Goal: Information Seeking & Learning: Learn about a topic

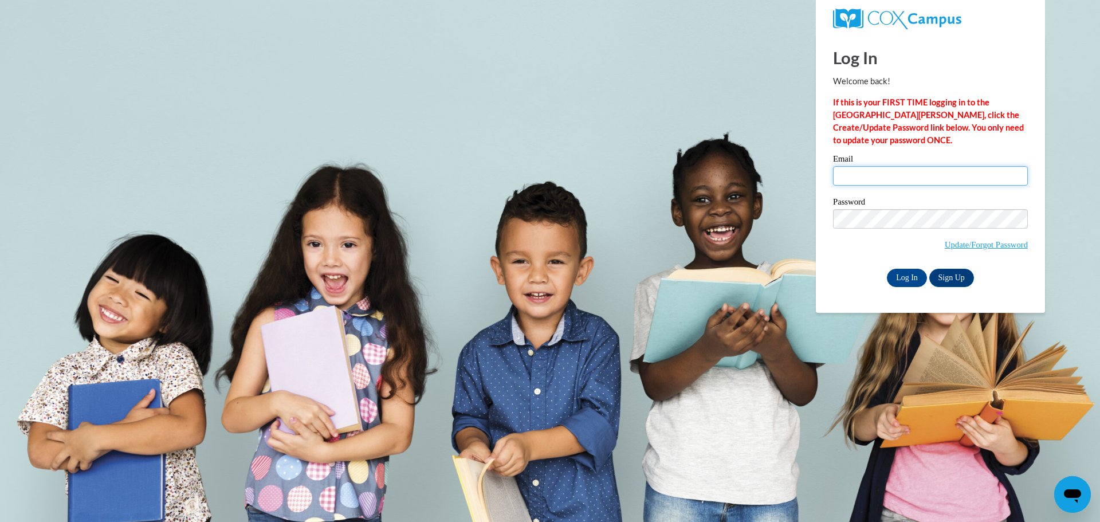
click at [863, 173] on input "Email" at bounding box center [930, 175] width 195 height 19
type input "angiewidman77@gmail.com"
click at [918, 273] on input "Log In" at bounding box center [907, 278] width 40 height 18
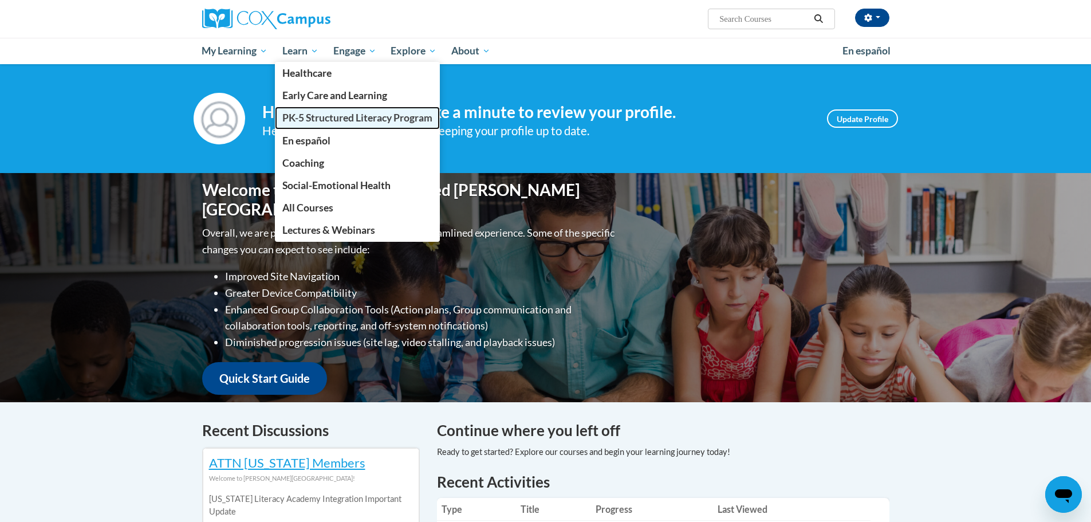
click at [304, 115] on span "PK-5 Structured Literacy Program" at bounding box center [357, 118] width 150 height 12
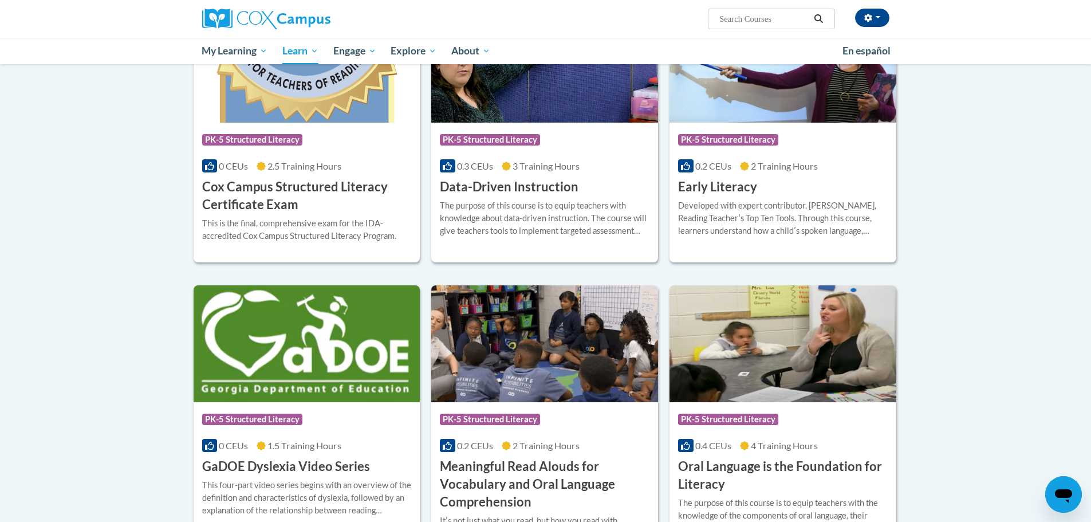
scroll to position [344, 0]
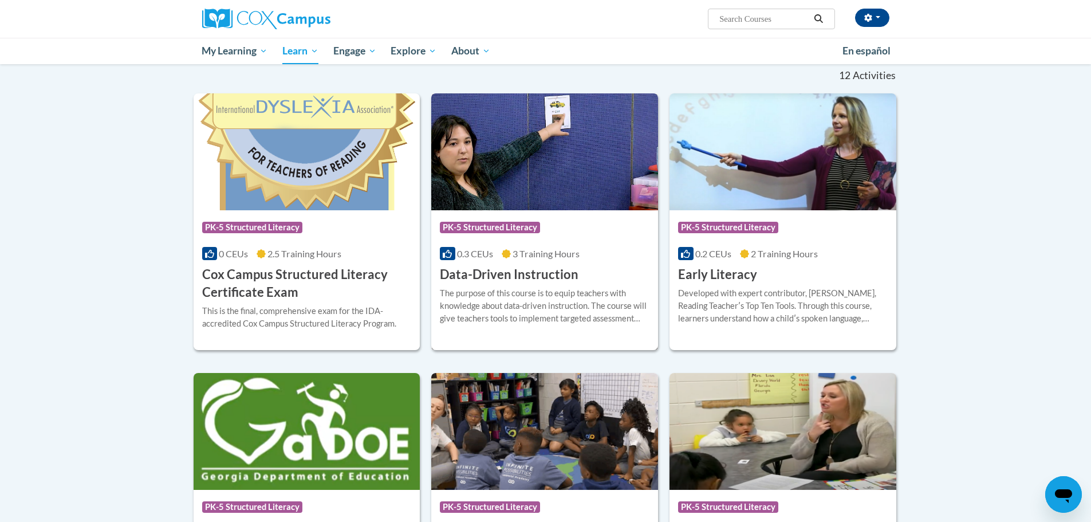
click at [512, 245] on div "Course Category: PK-5 Structured Literacy 0.3 CEUs 3 Training Hours COURSE Data…" at bounding box center [544, 246] width 227 height 73
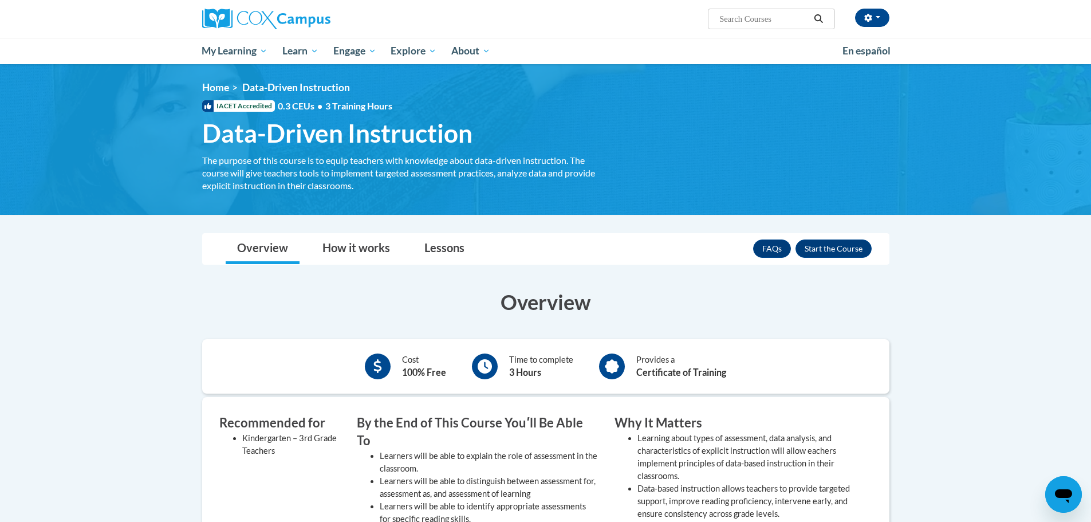
scroll to position [172, 0]
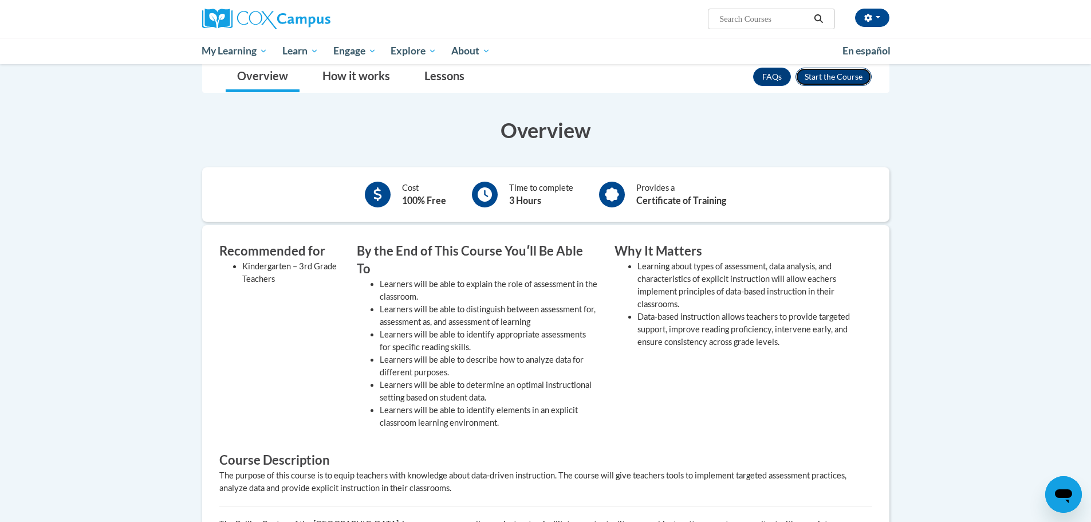
click at [841, 75] on button "Enroll" at bounding box center [834, 77] width 76 height 18
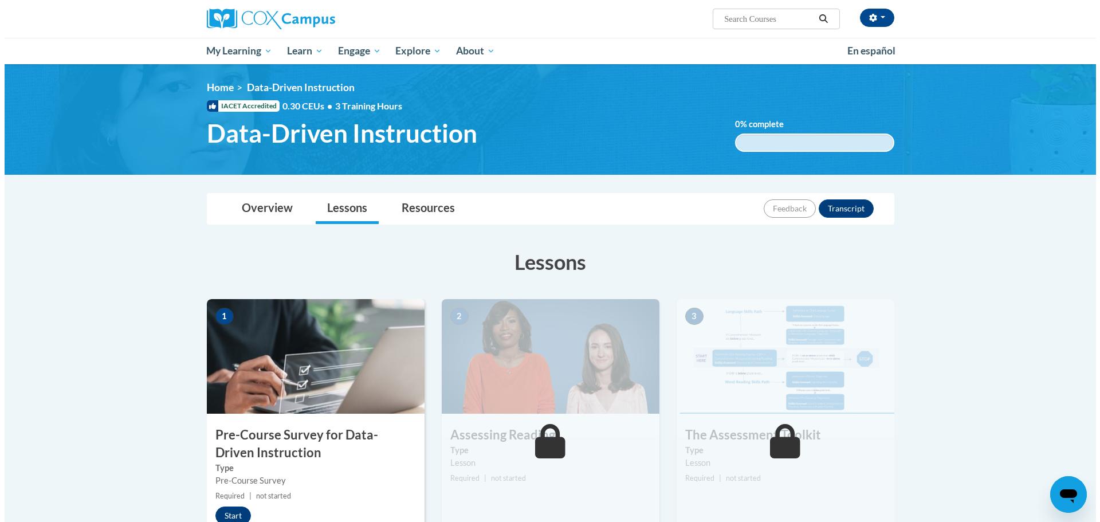
scroll to position [172, 0]
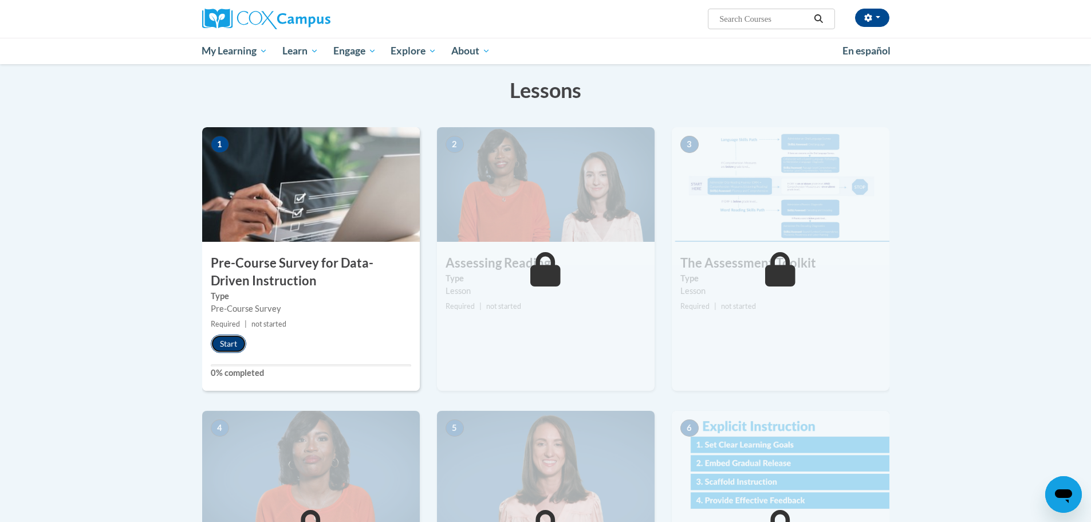
click at [230, 343] on button "Start" at bounding box center [229, 344] width 36 height 18
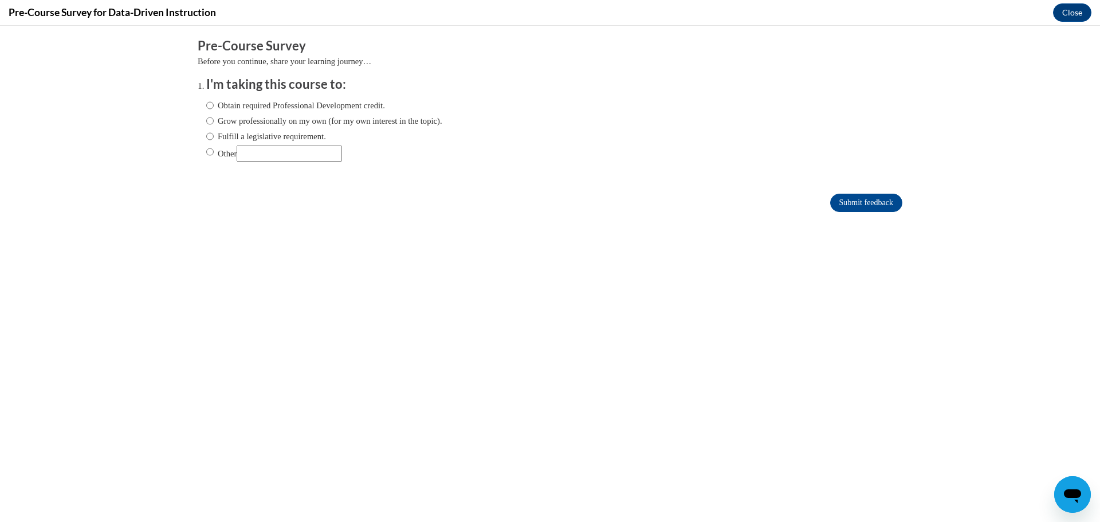
scroll to position [0, 0]
click at [206, 153] on input "Other" at bounding box center [209, 152] width 7 height 13
radio input "true"
click at [268, 157] on input "Other" at bounding box center [289, 154] width 105 height 16
type input "college"
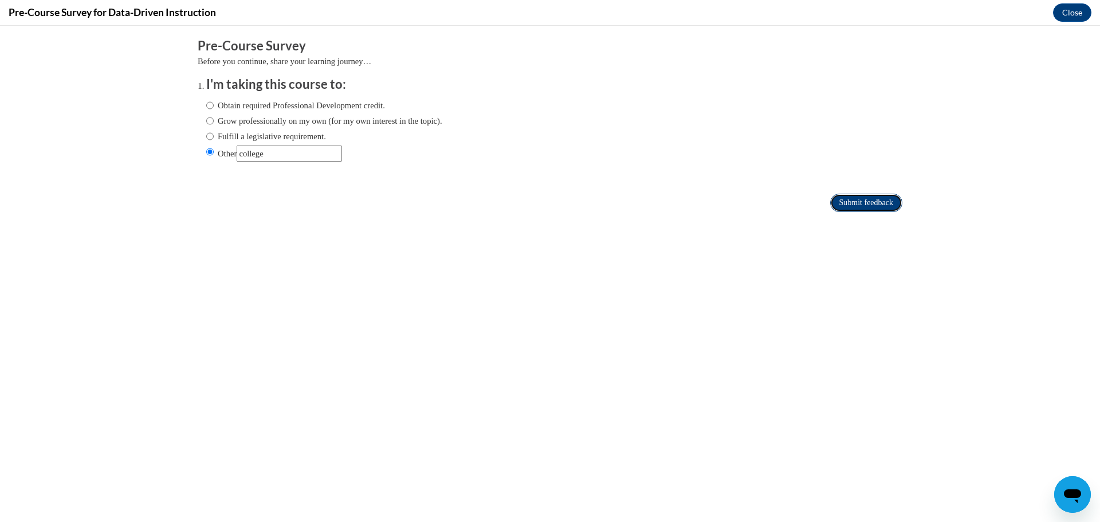
click at [861, 207] on input "Submit feedback" at bounding box center [866, 203] width 72 height 18
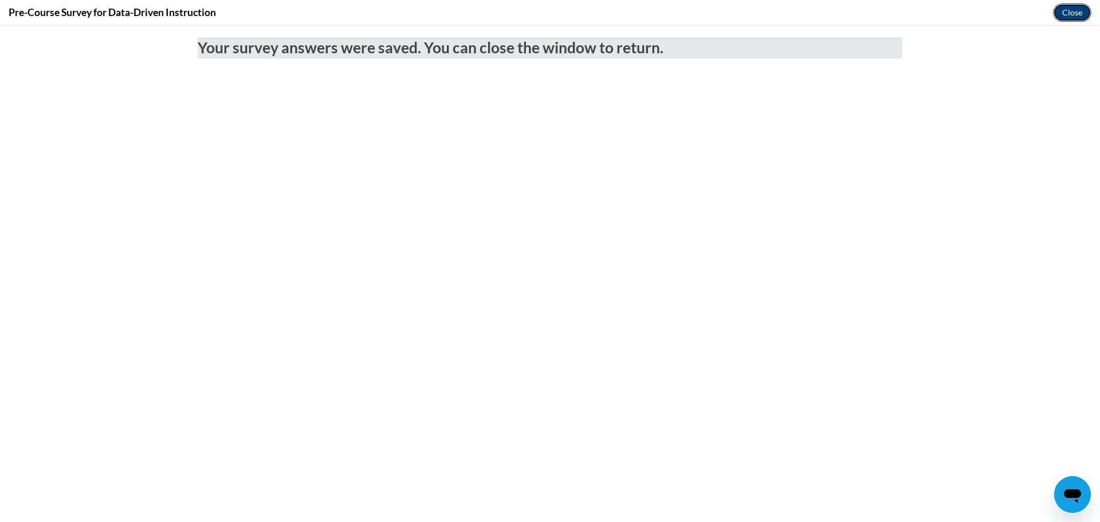
click at [1072, 14] on button "Close" at bounding box center [1072, 12] width 38 height 18
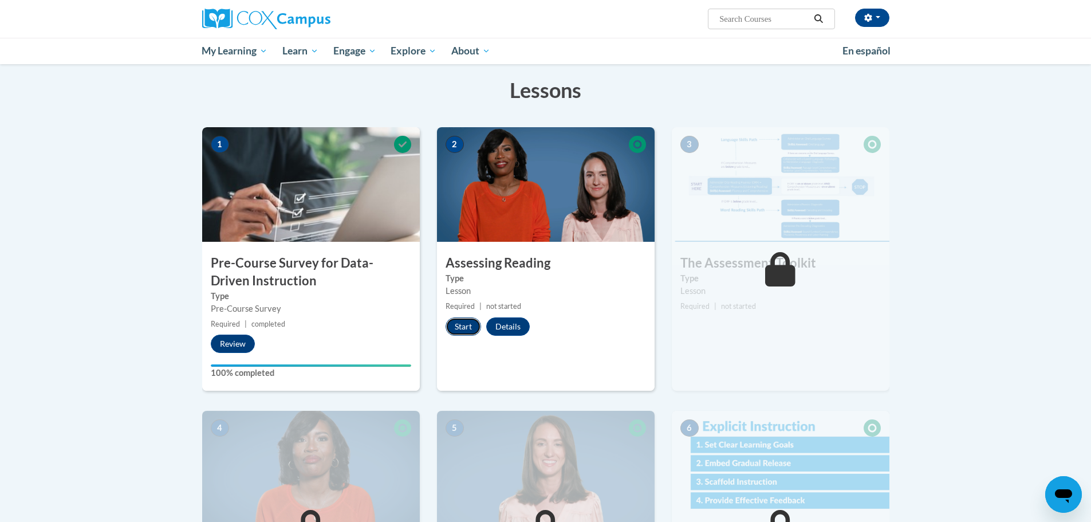
click at [463, 327] on button "Start" at bounding box center [464, 326] width 36 height 18
